Goal: Information Seeking & Learning: Learn about a topic

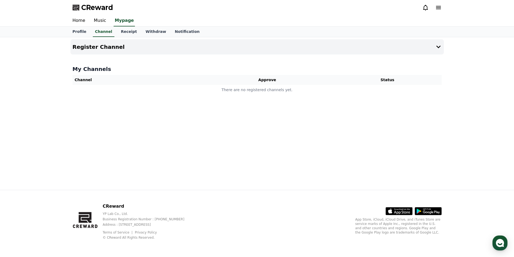
click at [427, 10] on icon at bounding box center [425, 7] width 6 height 6
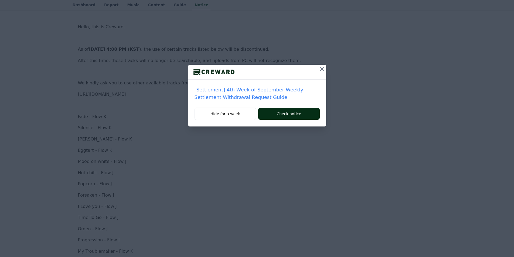
click at [278, 114] on button "Check notice" at bounding box center [288, 114] width 61 height 12
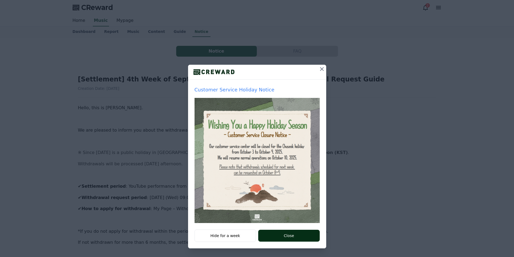
click at [283, 235] on button "Close" at bounding box center [288, 236] width 61 height 12
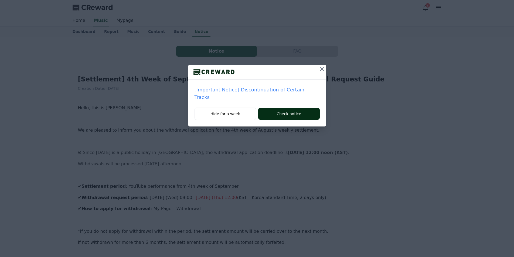
click at [289, 109] on button "Check notice" at bounding box center [288, 114] width 61 height 12
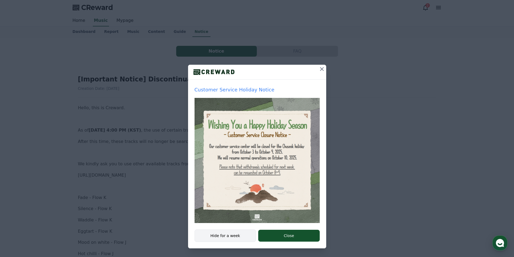
click at [226, 239] on button "Hide for a week" at bounding box center [225, 235] width 62 height 12
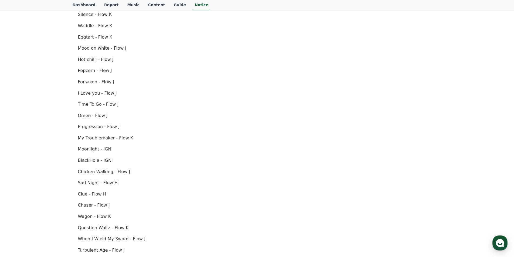
scroll to position [194, 0]
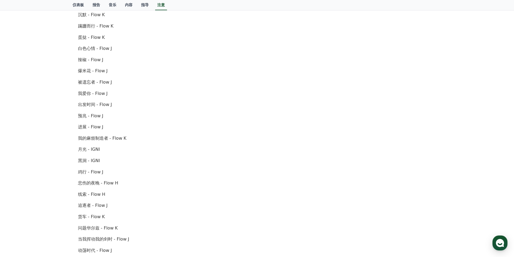
click at [212, 85] on p "被遗忘者 - Flow J" at bounding box center [257, 82] width 358 height 7
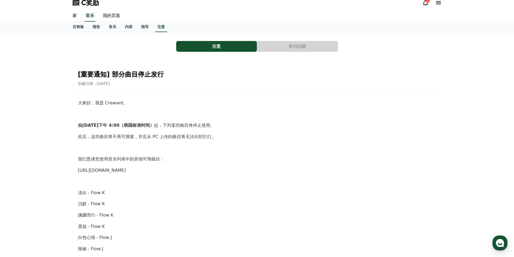
scroll to position [0, 0]
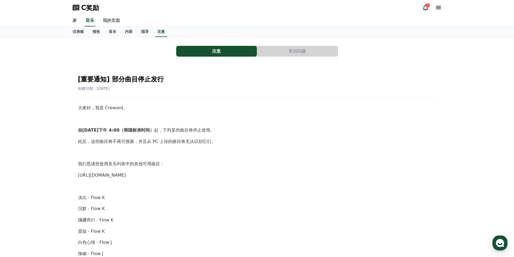
click at [282, 49] on button "常问问题" at bounding box center [297, 51] width 81 height 11
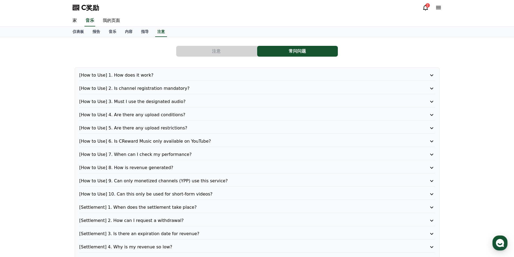
click at [222, 52] on button "注意" at bounding box center [216, 51] width 81 height 11
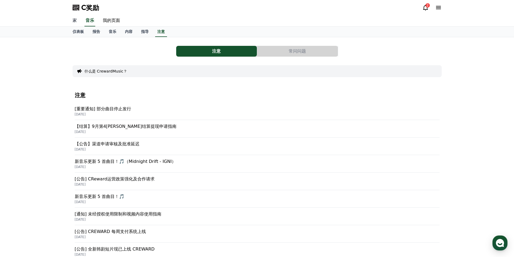
click at [74, 23] on font "家" at bounding box center [75, 20] width 4 height 5
